Goal: Task Accomplishment & Management: Use online tool/utility

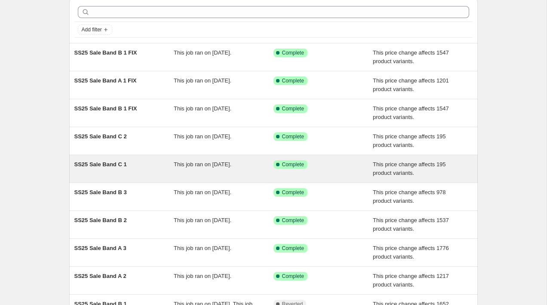
scroll to position [59, 0]
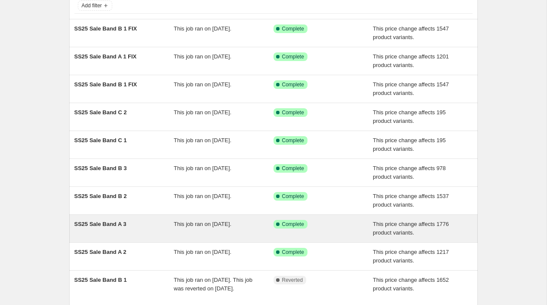
click at [151, 225] on div "SS25 Sale Band A 3" at bounding box center [124, 228] width 100 height 17
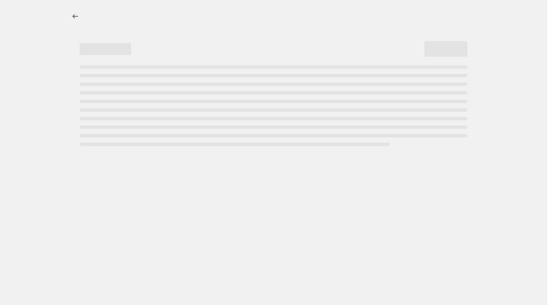
select select "pcap"
select select "no_change"
select select "title"
select select "not_equal"
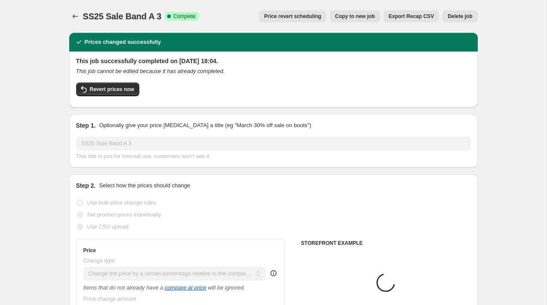
select select "tag"
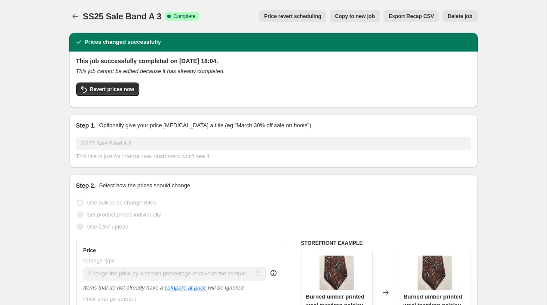
click at [351, 17] on span "Copy to new job" at bounding box center [355, 16] width 40 height 7
select select "pcap"
select select "no_change"
select select "tag"
select select "title"
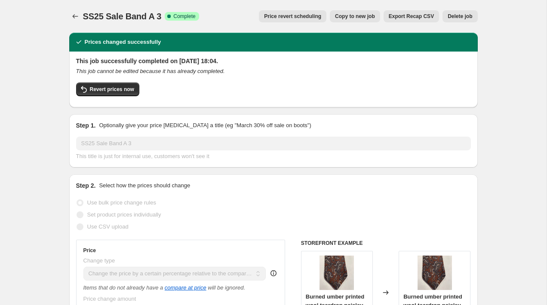
select select "not_equal"
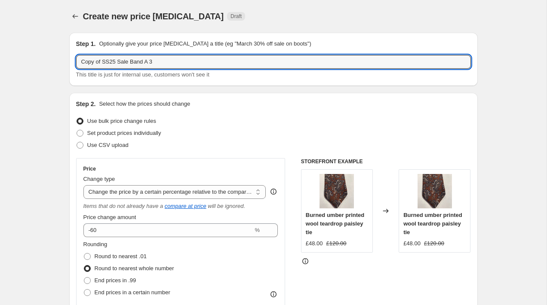
drag, startPoint x: 105, startPoint y: 62, endPoint x: 39, endPoint y: 62, distance: 65.4
click at [162, 62] on input "SS25 Sale Band A 3" at bounding box center [273, 62] width 395 height 14
type input "SS25 Sale Band A into normal sale"
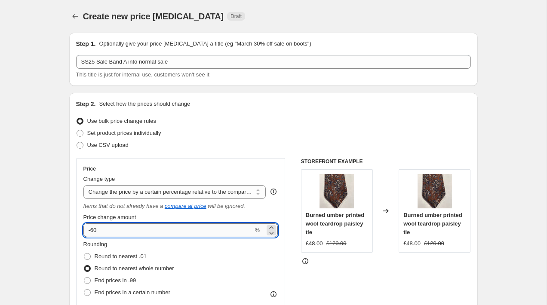
click at [130, 232] on input "-60" at bounding box center [168, 231] width 170 height 14
type input "-6"
type input "-50"
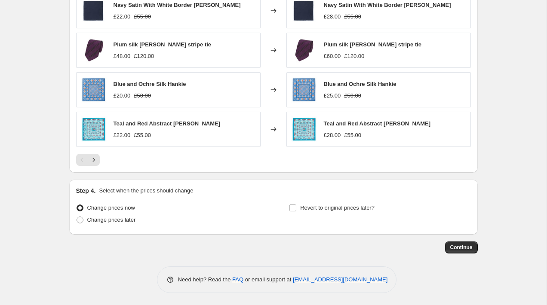
scroll to position [680, 0]
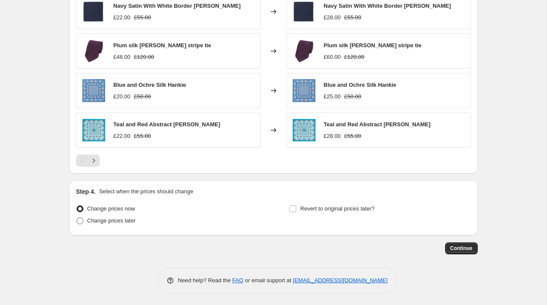
click at [81, 220] on span at bounding box center [80, 221] width 7 height 7
click at [77, 218] on input "Change prices later" at bounding box center [77, 218] width 0 height 0
radio input "true"
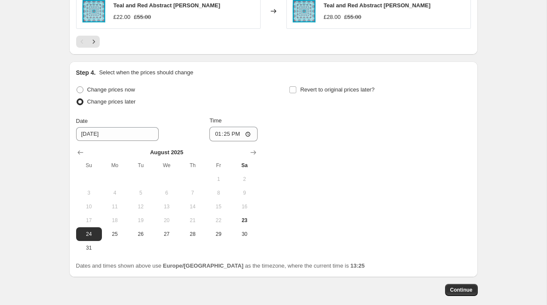
scroll to position [808, 0]
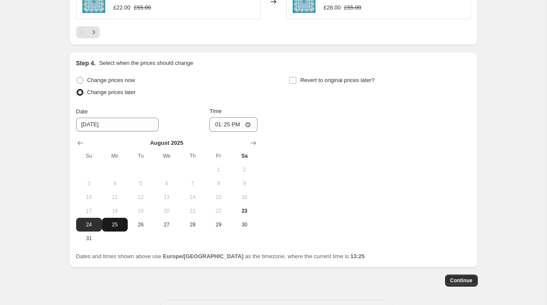
click at [111, 225] on span "25" at bounding box center [114, 224] width 19 height 7
type input "[DATE]"
click at [229, 125] on input "13:25" at bounding box center [233, 124] width 48 height 15
click at [399, 182] on div "Change prices now Change prices later Date [DATE] Time 08:00 [DATE] Su Mo Tu We…" at bounding box center [273, 159] width 395 height 171
click at [229, 123] on input "08:00" at bounding box center [233, 124] width 48 height 15
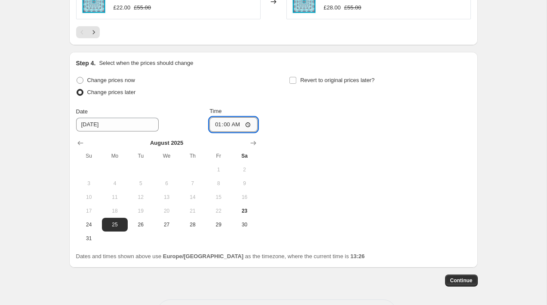
type input "10:00"
click at [327, 167] on div "Change prices now Change prices later Date [DATE] Time 10:00 [DATE] Su Mo Tu We…" at bounding box center [273, 159] width 395 height 171
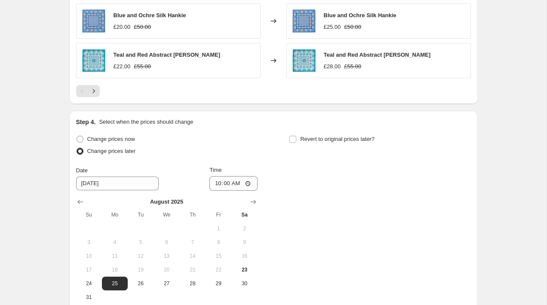
scroll to position [791, 0]
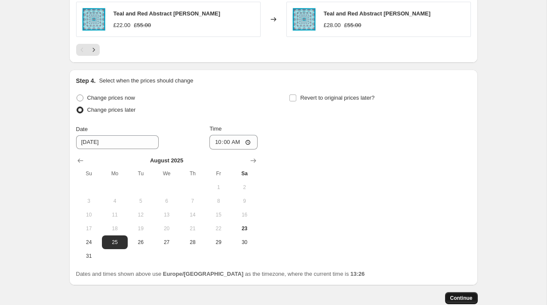
click at [461, 294] on button "Continue" at bounding box center [461, 298] width 33 height 12
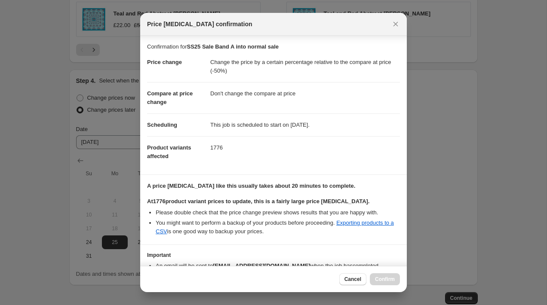
scroll to position [49, 0]
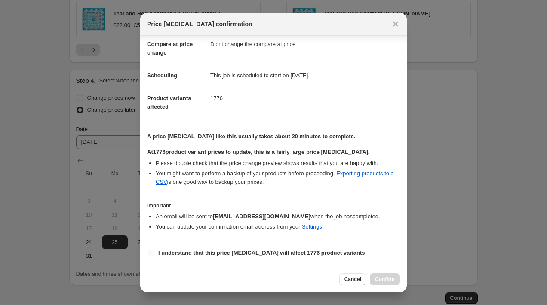
click at [201, 254] on b "I understand that this price [MEDICAL_DATA] will affect 1776 product variants" at bounding box center [261, 253] width 207 height 6
click at [154, 254] on input "I understand that this price [MEDICAL_DATA] will affect 1776 product variants" at bounding box center [151, 253] width 7 height 7
checkbox input "true"
click at [386, 277] on span "Confirm" at bounding box center [385, 279] width 20 height 7
